Goal: Find specific page/section

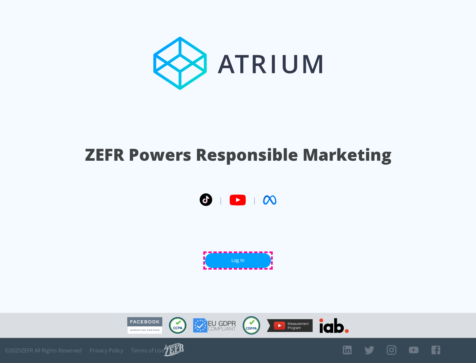
click at [238, 261] on link "Log In" at bounding box center [238, 260] width 66 height 15
